Goal: Information Seeking & Learning: Check status

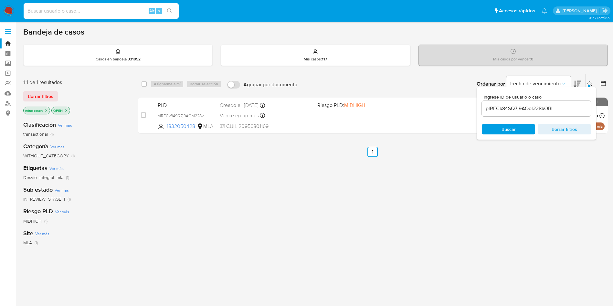
click at [85, 13] on input at bounding box center [101, 11] width 155 height 8
paste input "wFCn0P4Y2cWNJL8IQiW43f7b"
type input "wFCn0P4Y2cWNJL8IQiW43f7b"
click at [171, 9] on icon "search-icon" at bounding box center [169, 10] width 5 height 5
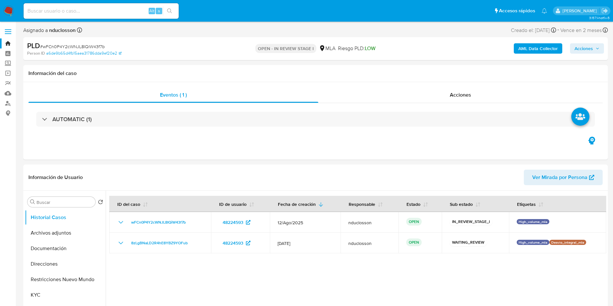
select select "10"
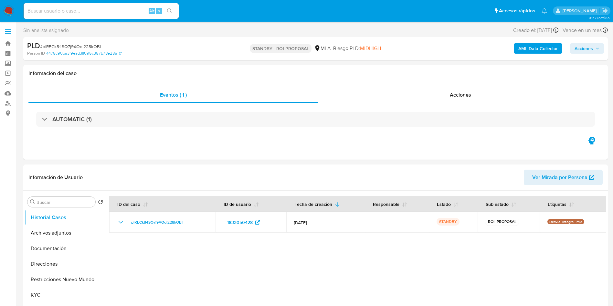
select select "10"
click at [97, 15] on div "Alt s" at bounding box center [101, 11] width 155 height 16
click at [109, 4] on div "Alt s" at bounding box center [101, 11] width 155 height 16
click at [101, 13] on input at bounding box center [101, 11] width 155 height 8
paste input "wFCn0P4Y2cWNJL8IQiW43f7b"
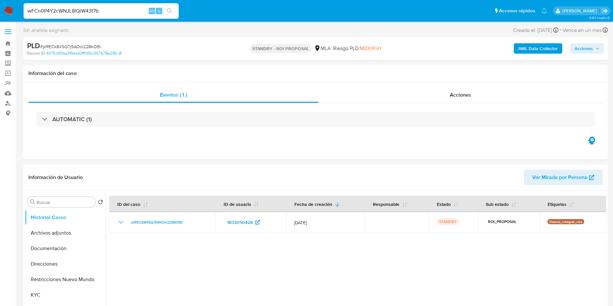
type input "wFCn0P4Y2cWNJL8IQiW43f7b"
click at [170, 8] on icon "search-icon" at bounding box center [169, 10] width 5 height 5
select select "10"
